Goal: Information Seeking & Learning: Learn about a topic

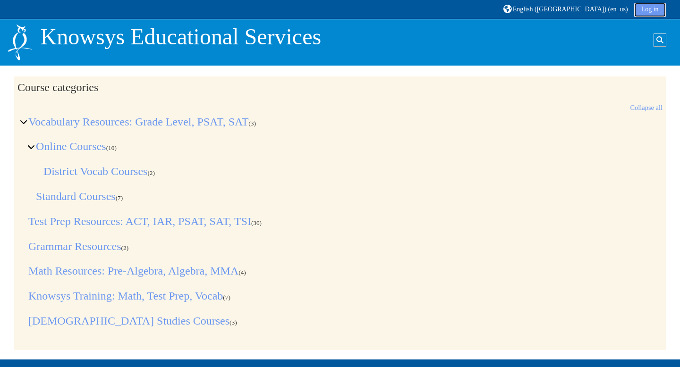
click at [641, 14] on link "Log in" at bounding box center [650, 10] width 32 height 14
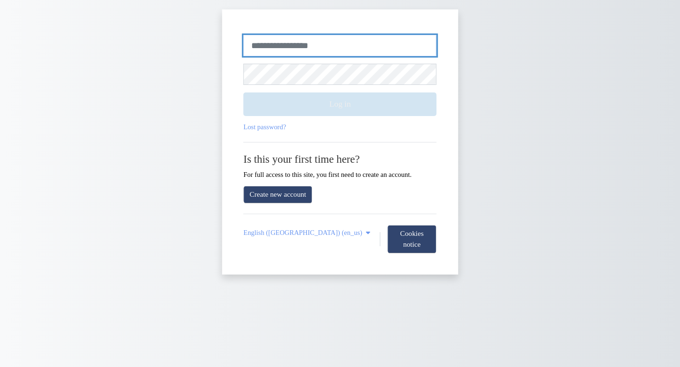
type input "*******"
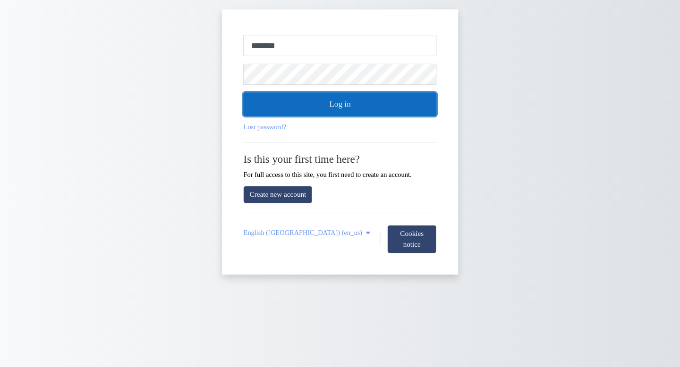
click at [403, 101] on button "Log in" at bounding box center [340, 105] width 193 height 24
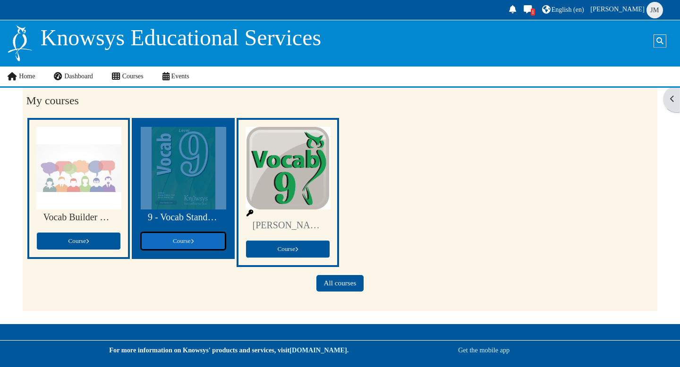
click at [171, 238] on link "Course" at bounding box center [183, 241] width 84 height 18
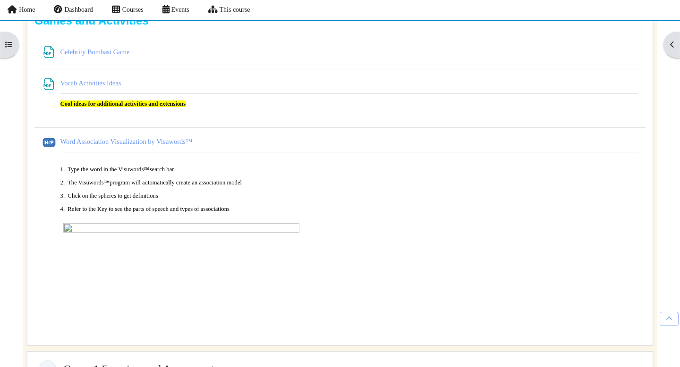
scroll to position [2704, 0]
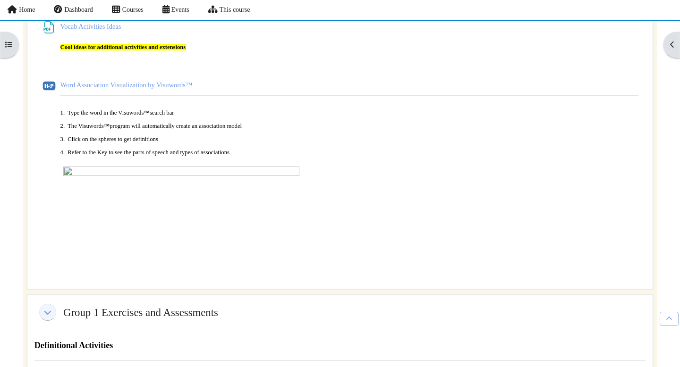
scroll to position [2786, 0]
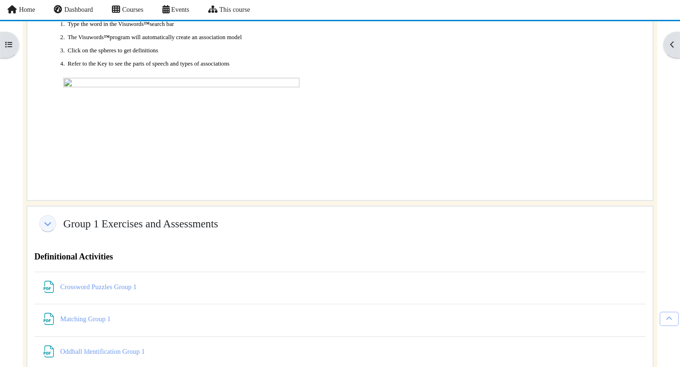
scroll to position [2883, 0]
